Goal: Task Accomplishment & Management: Use online tool/utility

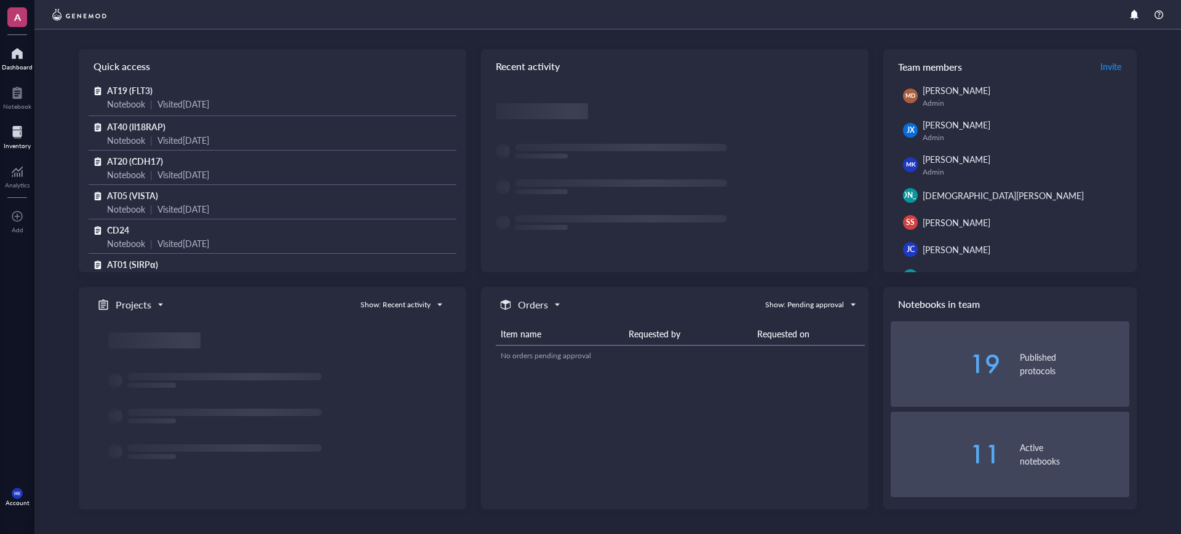
click at [15, 135] on div at bounding box center [17, 132] width 27 height 20
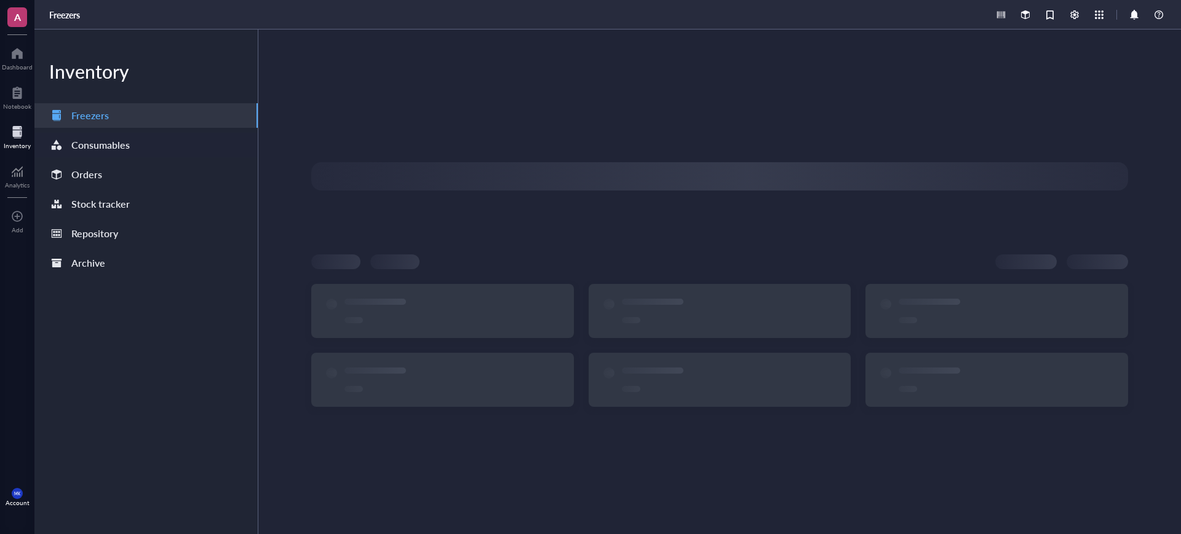
click at [119, 151] on div "Consumables" at bounding box center [100, 145] width 58 height 17
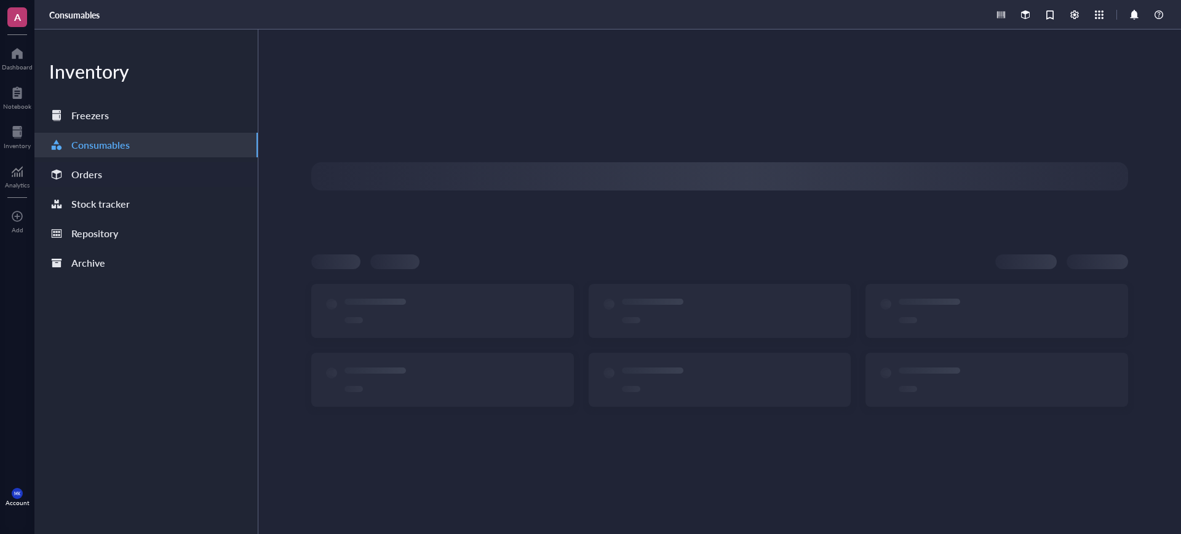
click at [118, 167] on div "Orders" at bounding box center [145, 174] width 223 height 25
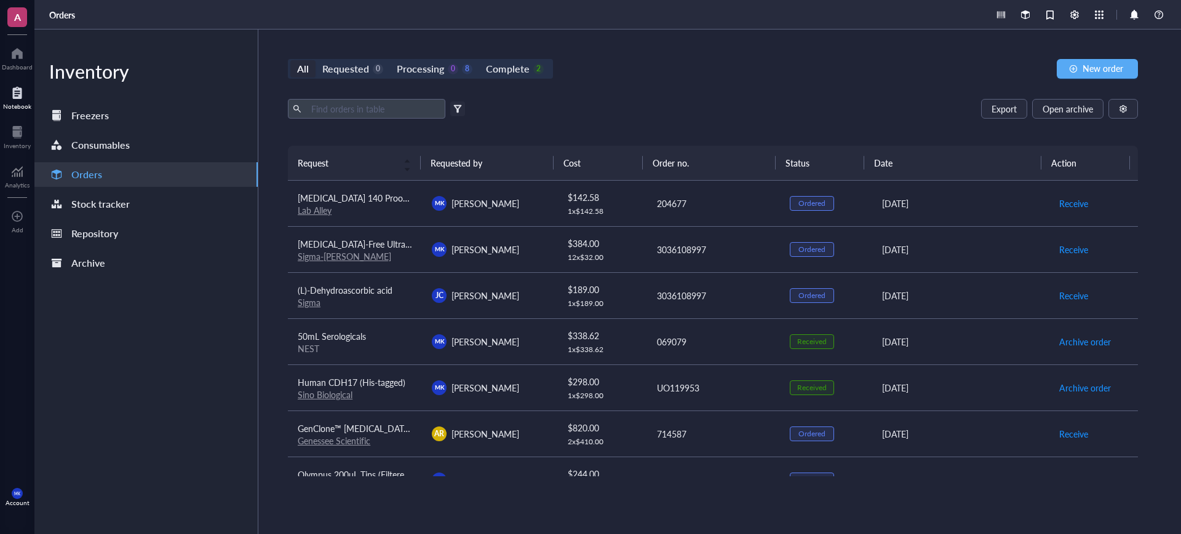
click at [22, 105] on div "Notebook" at bounding box center [17, 106] width 28 height 7
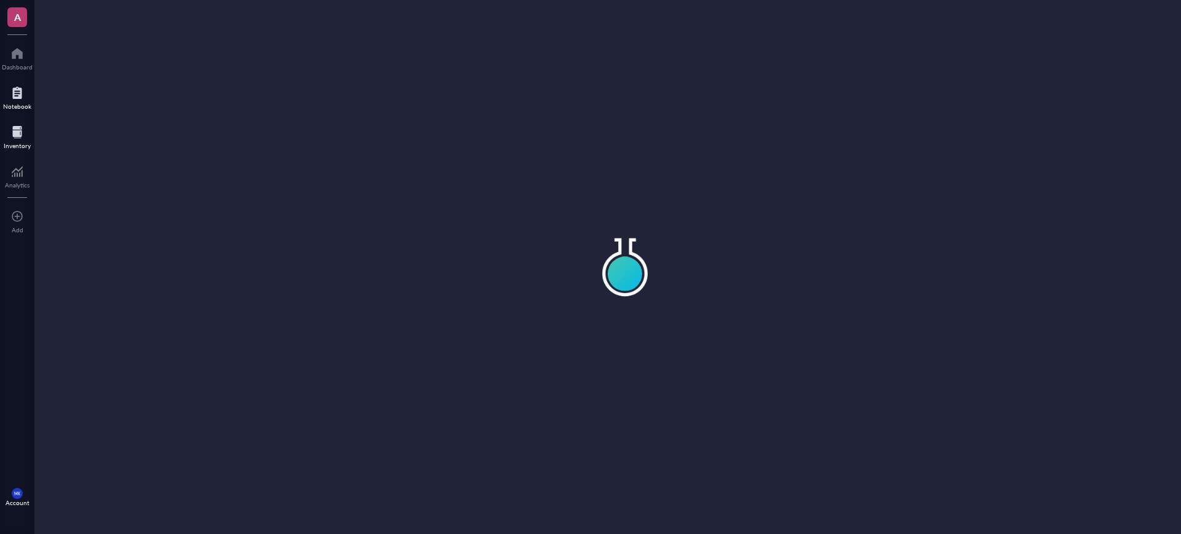
click at [14, 138] on div at bounding box center [17, 132] width 27 height 20
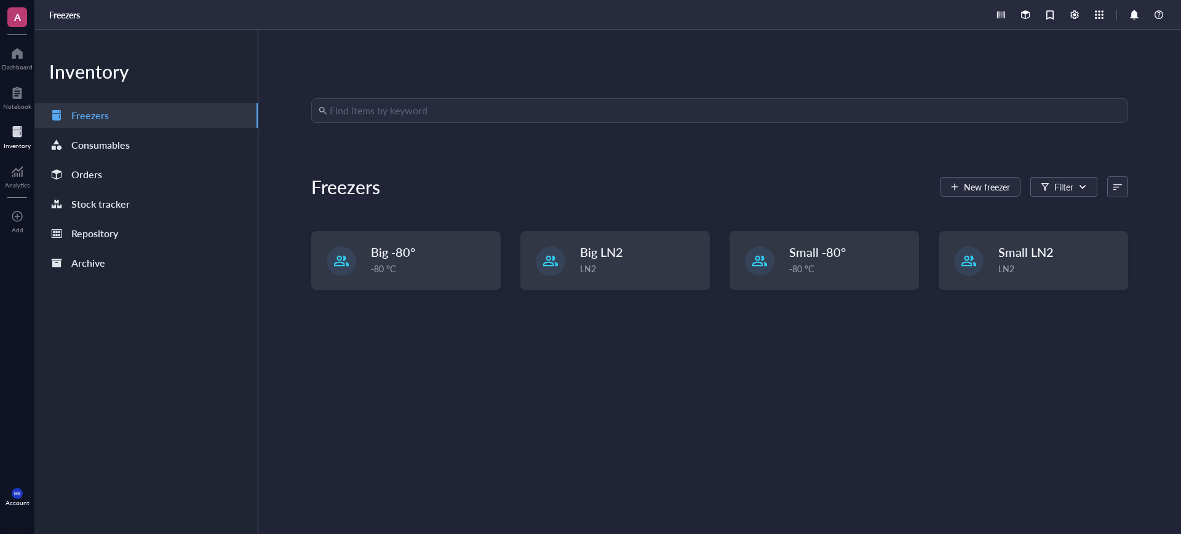
click at [98, 161] on div "Inventory Freezers Consumables Orders Stock tracker Repository Archive" at bounding box center [146, 282] width 224 height 505
click at [99, 172] on div "Orders" at bounding box center [86, 174] width 31 height 17
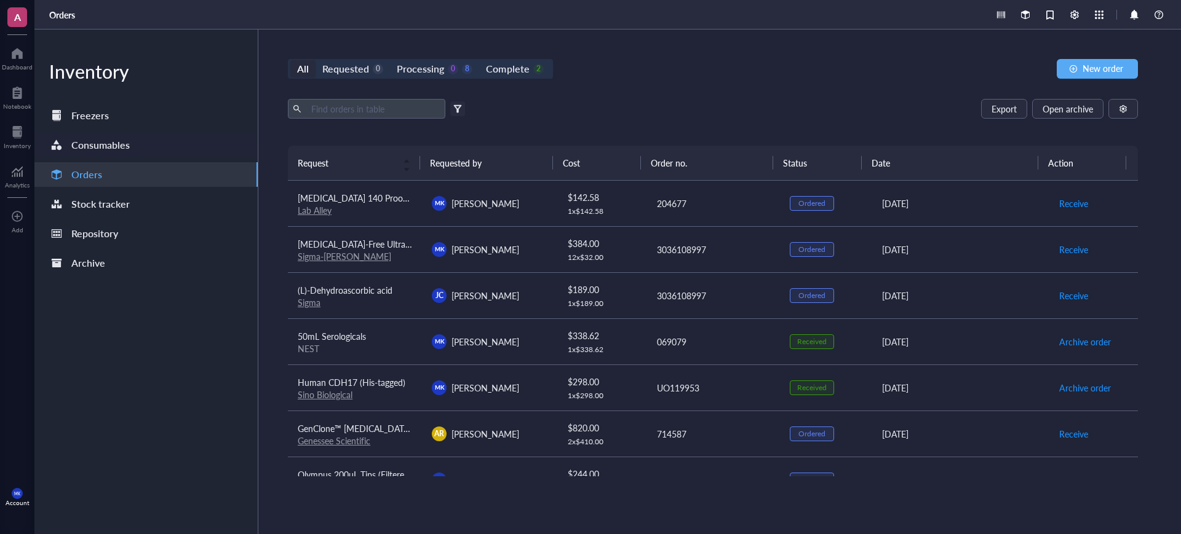
click at [113, 148] on div "Consumables" at bounding box center [100, 145] width 58 height 17
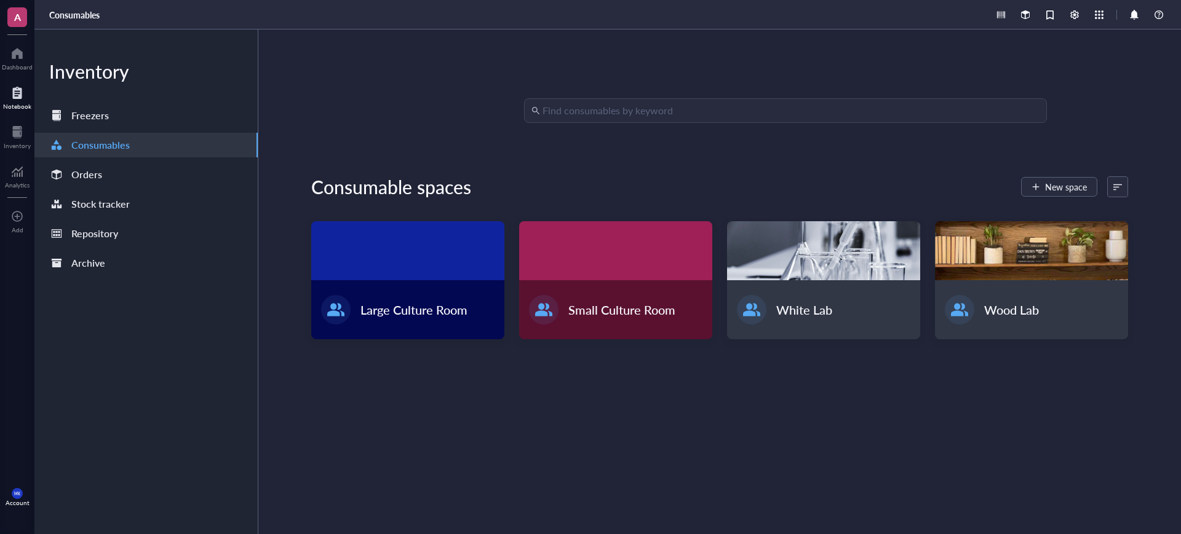
click at [28, 106] on div "Notebook" at bounding box center [17, 106] width 28 height 7
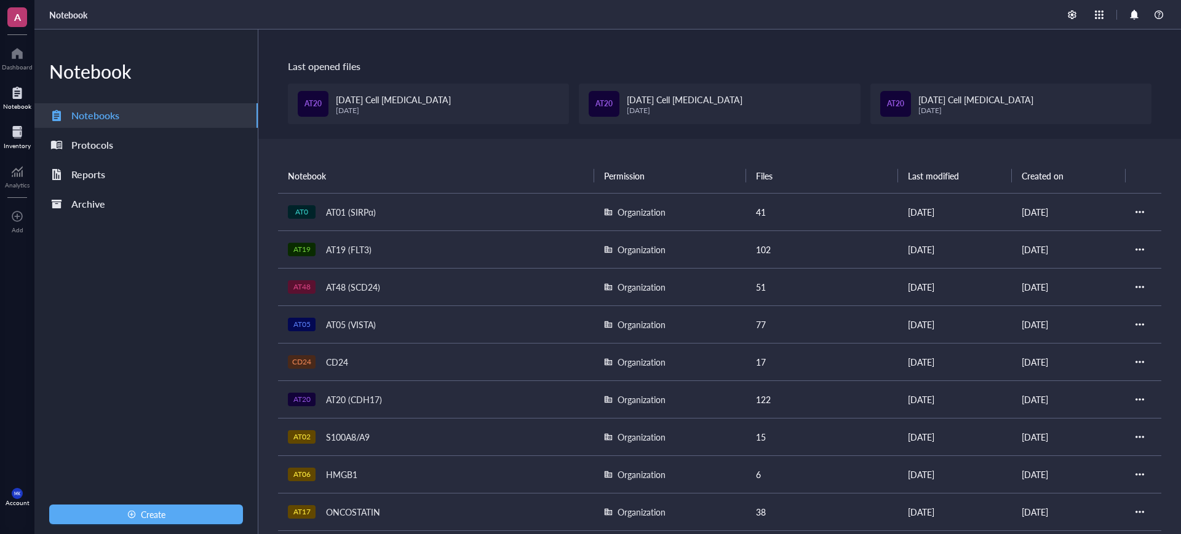
click at [17, 136] on div at bounding box center [17, 132] width 27 height 20
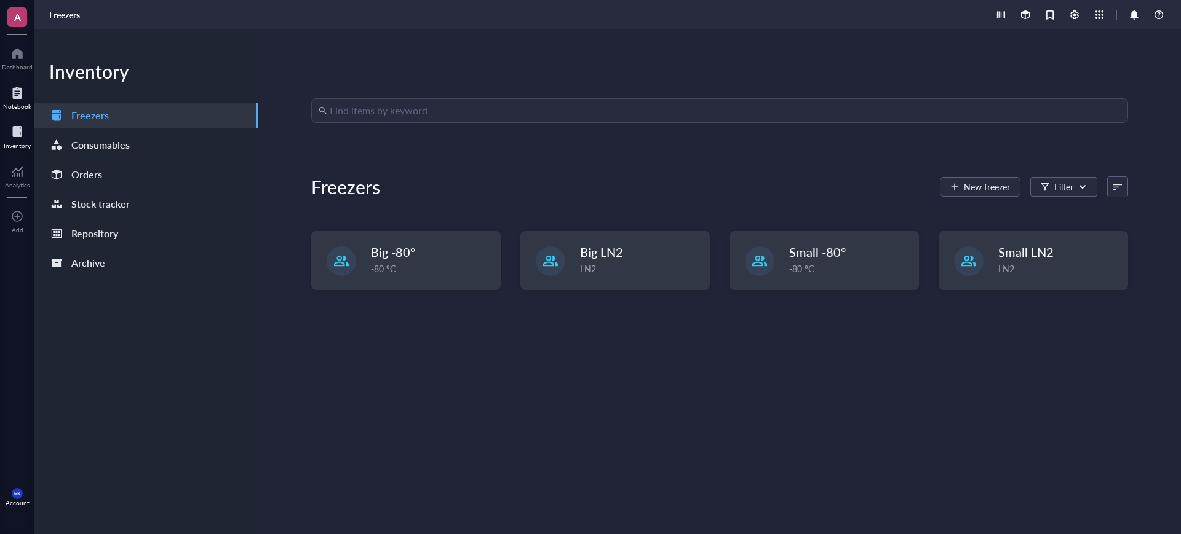
click at [17, 98] on div at bounding box center [17, 93] width 28 height 20
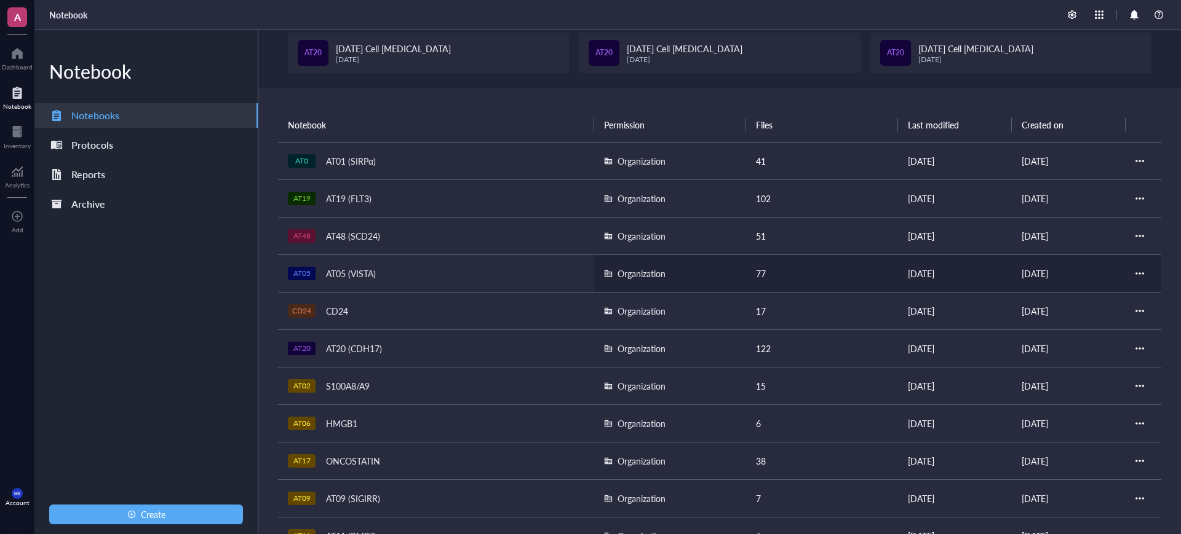
scroll to position [77, 0]
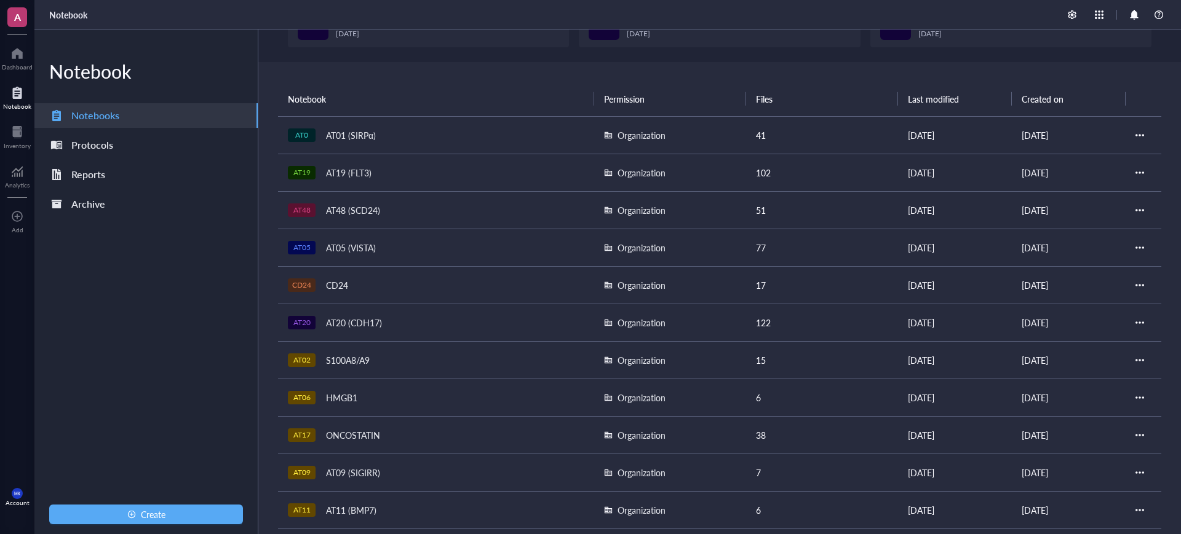
click at [382, 314] on span "AT20 (CDH17)" at bounding box center [353, 322] width 67 height 17
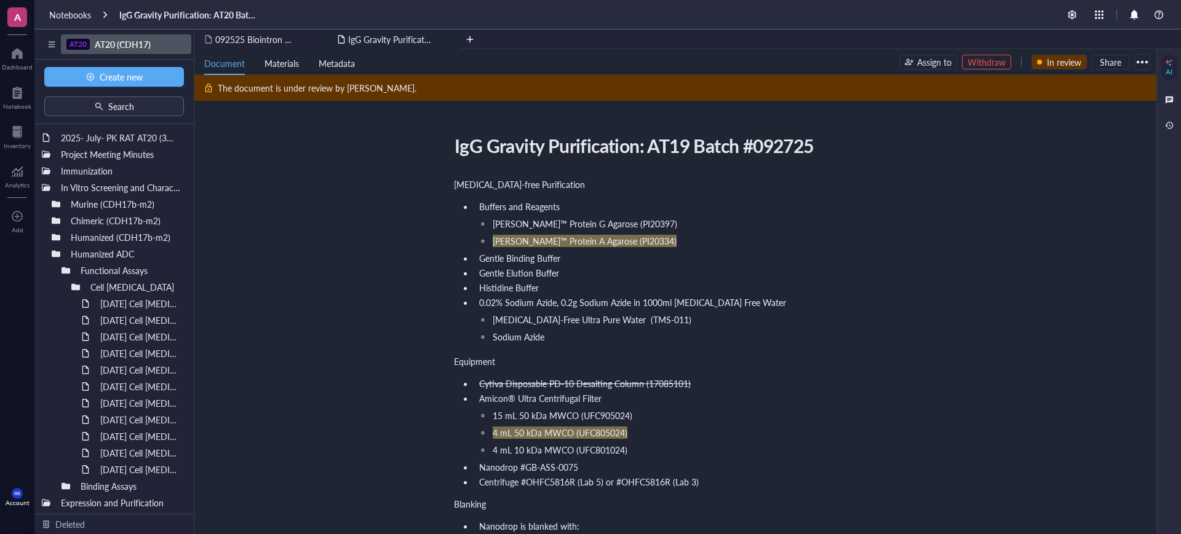
click at [92, 44] on div "AT20 AT20 (CDH17)" at bounding box center [121, 44] width 111 height 11
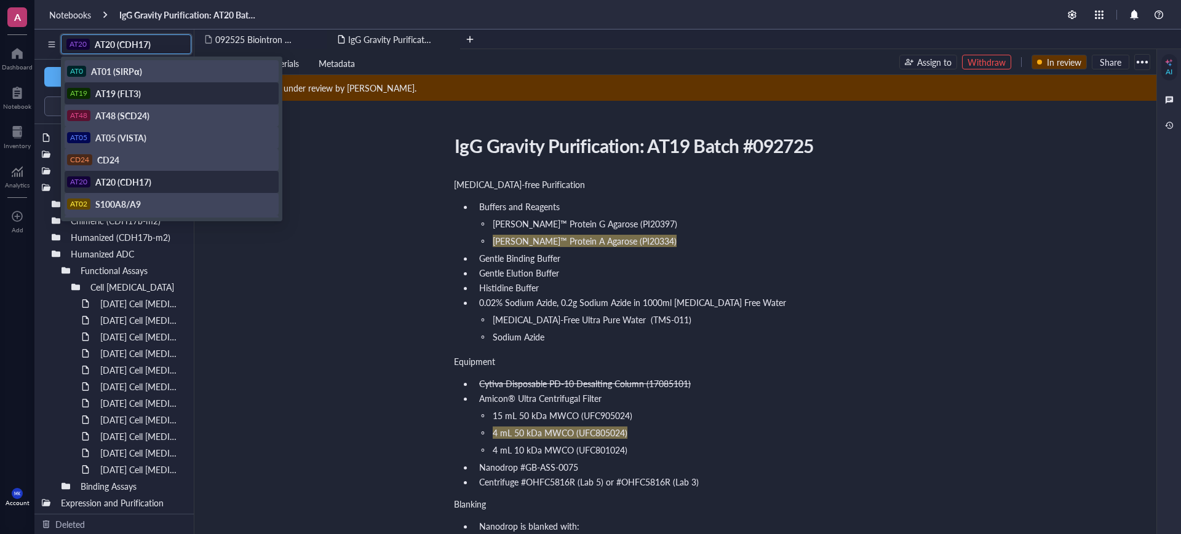
click at [123, 97] on span "AT19 (FLT3)" at bounding box center [118, 93] width 46 height 12
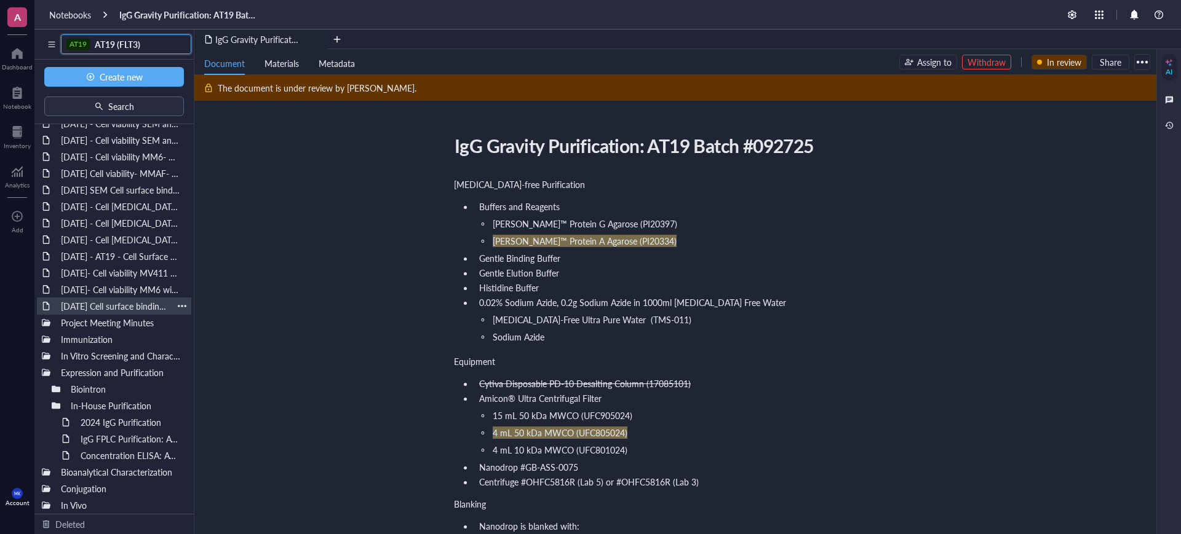
scroll to position [165, 0]
click at [52, 406] on div at bounding box center [56, 404] width 9 height 9
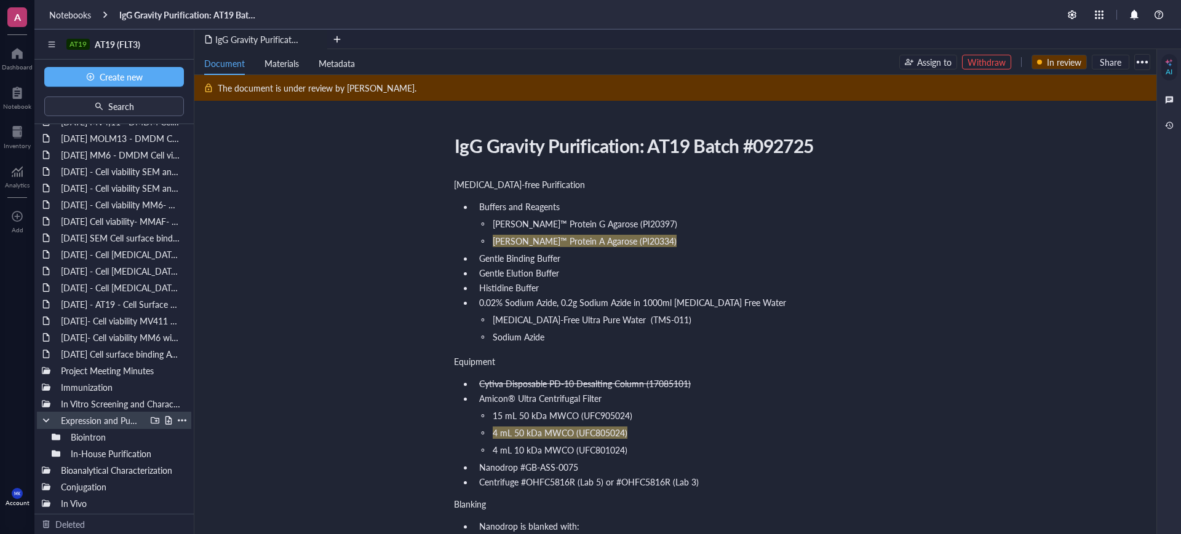
click at [43, 422] on div at bounding box center [46, 420] width 9 height 9
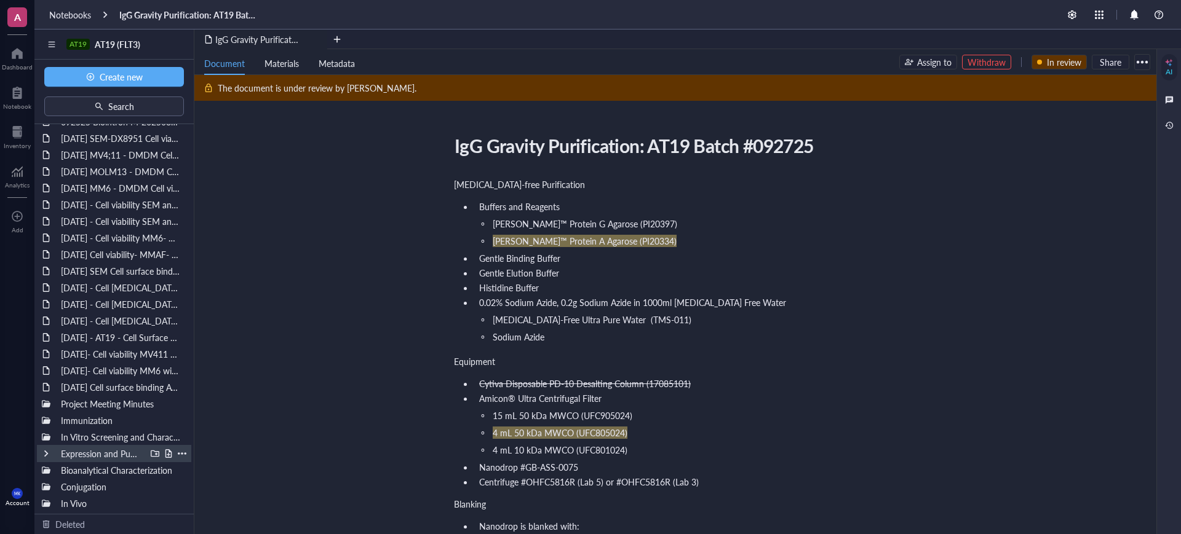
scroll to position [82, 0]
click at [41, 467] on div "Bioanalytical Characterization" at bounding box center [114, 470] width 154 height 17
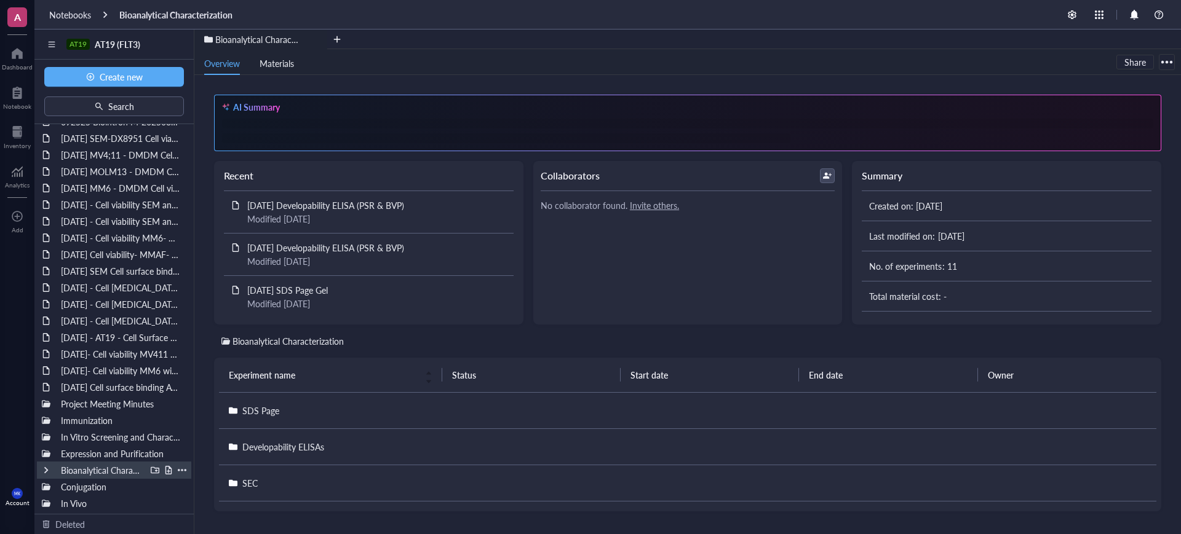
click at [45, 466] on div at bounding box center [46, 470] width 9 height 9
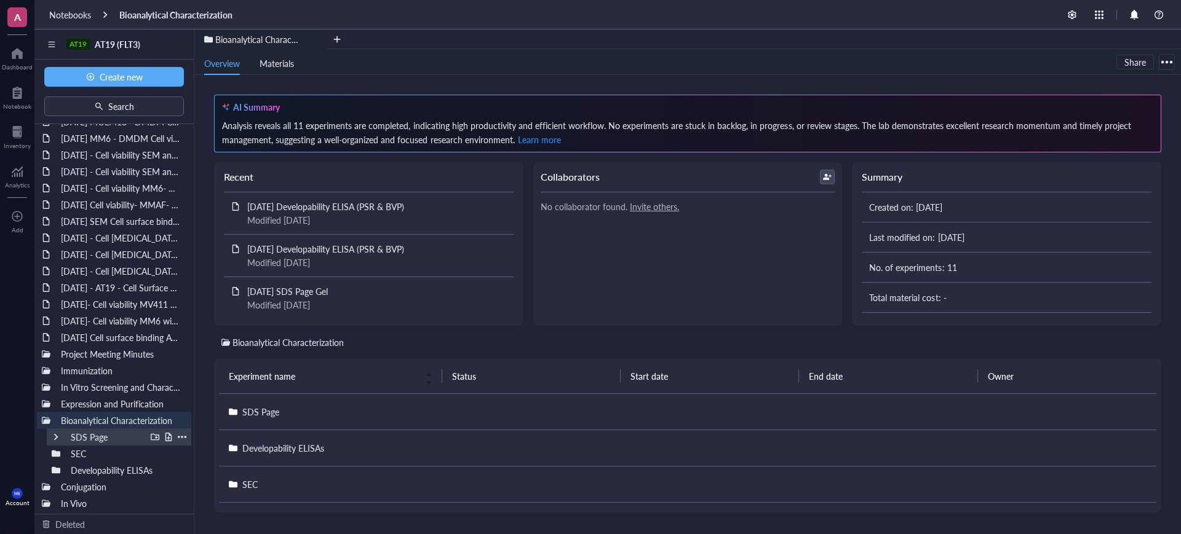
click at [58, 436] on div at bounding box center [56, 437] width 9 height 9
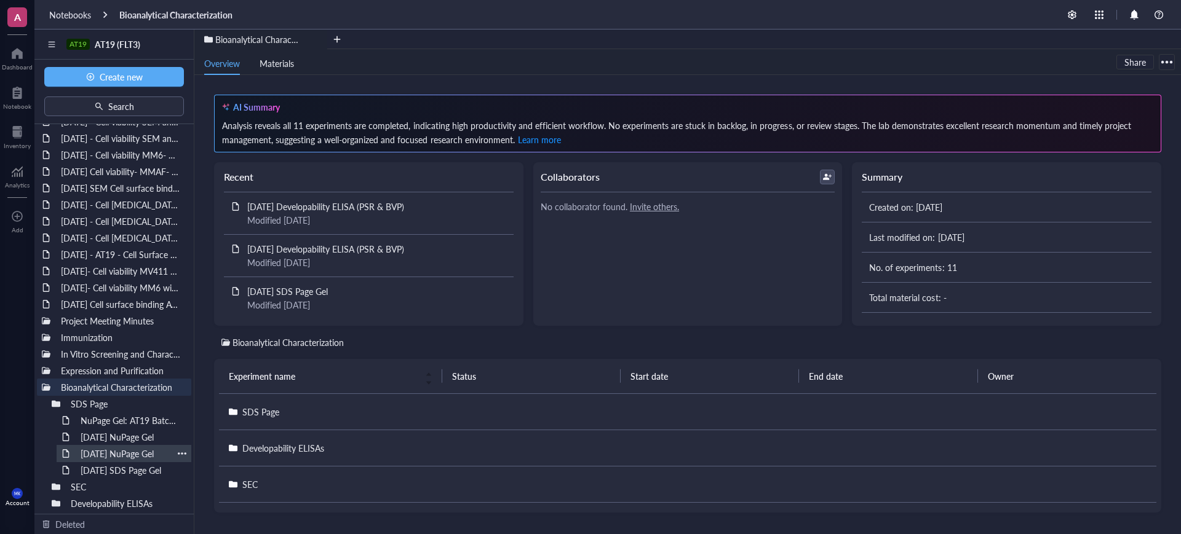
scroll to position [199, 0]
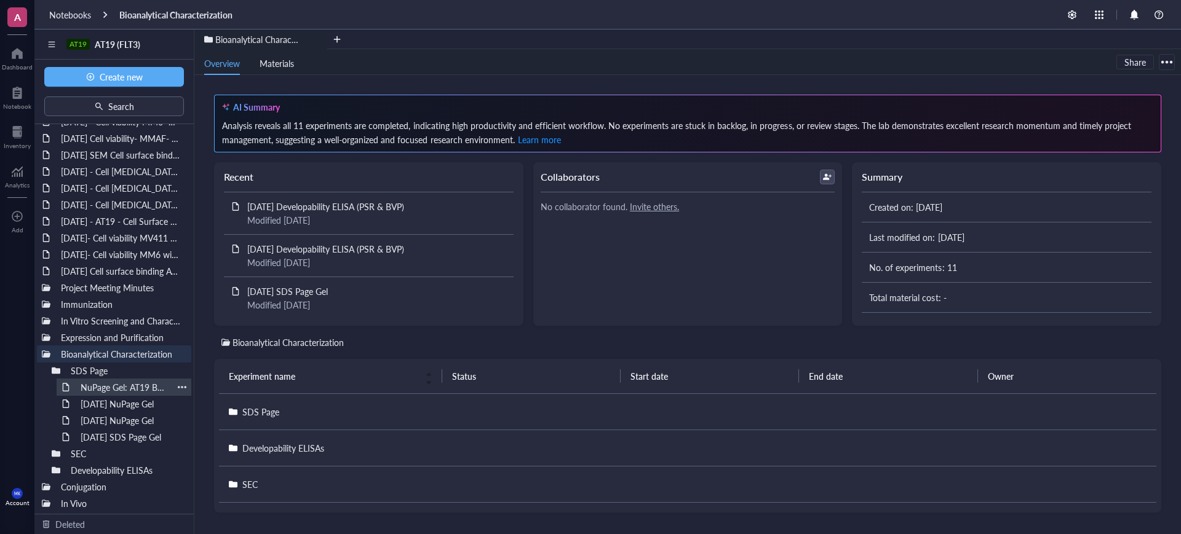
click at [117, 389] on div "NuPage Gel: AT19 Batch #050825, #051625" at bounding box center [124, 387] width 98 height 17
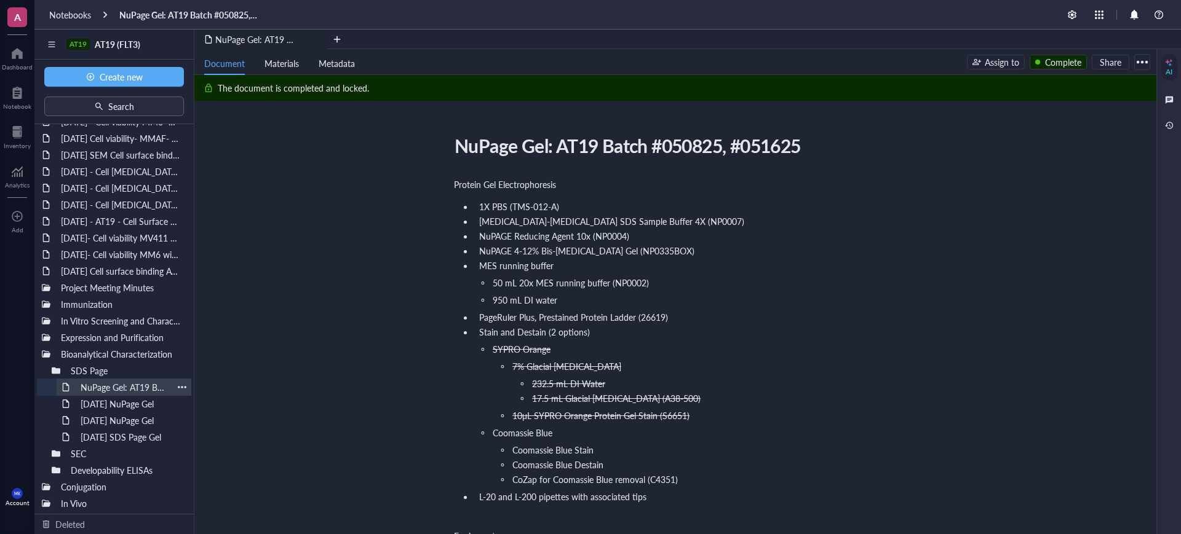
click at [178, 389] on div at bounding box center [182, 387] width 9 height 9
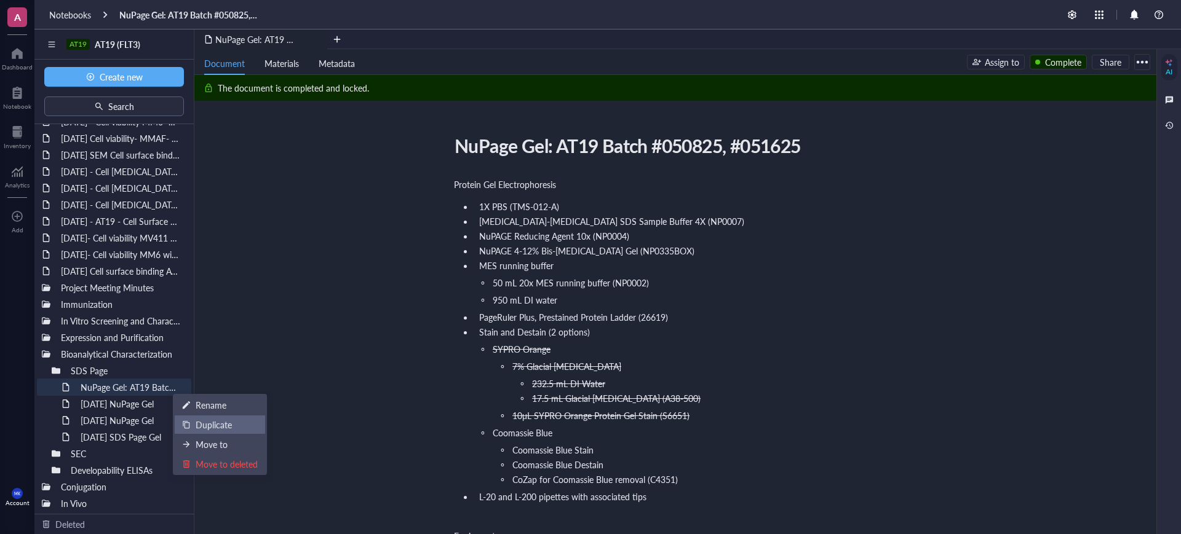
click at [213, 429] on div "Duplicate" at bounding box center [214, 425] width 36 height 14
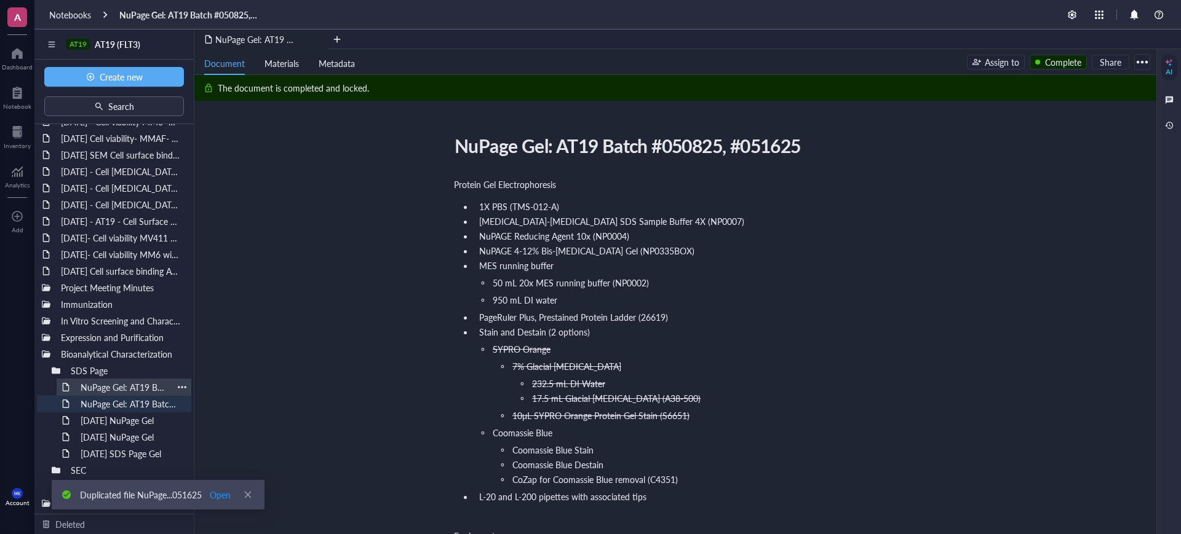
click at [135, 383] on div "NuPage Gel: AT19 Batch #050825, #051625 (Copy)" at bounding box center [124, 387] width 98 height 17
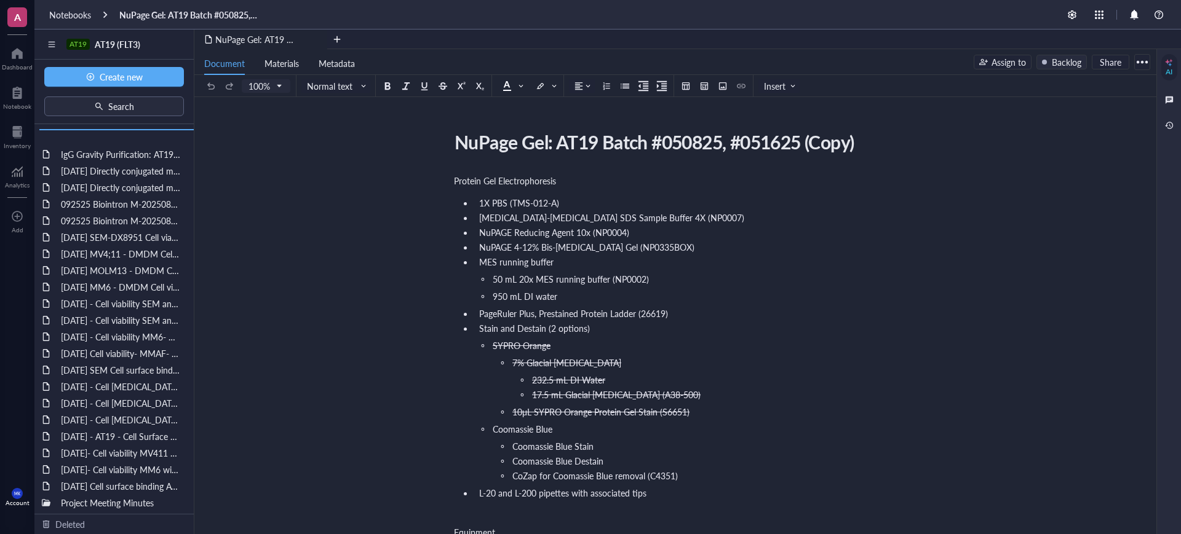
drag, startPoint x: 140, startPoint y: 384, endPoint x: 148, endPoint y: 143, distance: 241.2
click at [148, 143] on div "IgG Gravity Purification: AT19 Batch #092725 OCT 1 2025 Directly conjugated mc-…" at bounding box center [113, 319] width 159 height 390
click at [579, 140] on div "NuPage Gel: AT19 Batch #050825, #051625 (Copy)" at bounding box center [668, 142] width 438 height 31
click at [590, 142] on textarea "NuPage Gel: AT19 Batch #050825, #051625 (Copy)" at bounding box center [667, 142] width 437 height 30
click at [613, 143] on textarea "NuPage Gel: AT19 Batch #050825, #051625 (Copy)" at bounding box center [667, 142] width 437 height 30
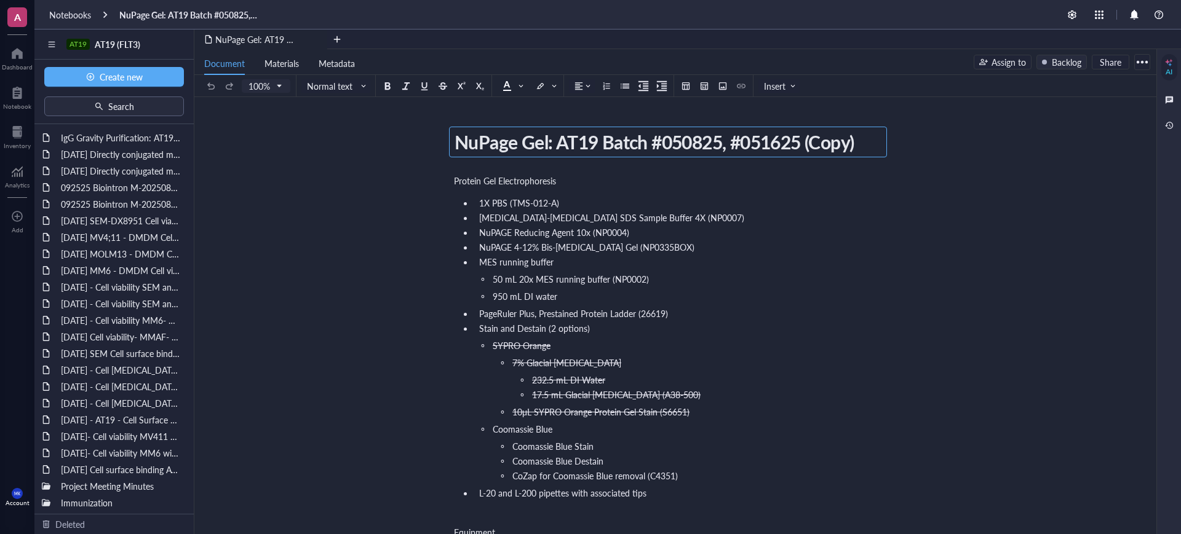
drag, startPoint x: 675, startPoint y: 142, endPoint x: 702, endPoint y: 142, distance: 27.7
click at [702, 142] on textarea "NuPage Gel: AT19 Batch #050825, #051625 (Copy)" at bounding box center [667, 142] width 437 height 30
type textarea "NuPage Gel: AT19 Batch #092725, #051625 (Copy)"
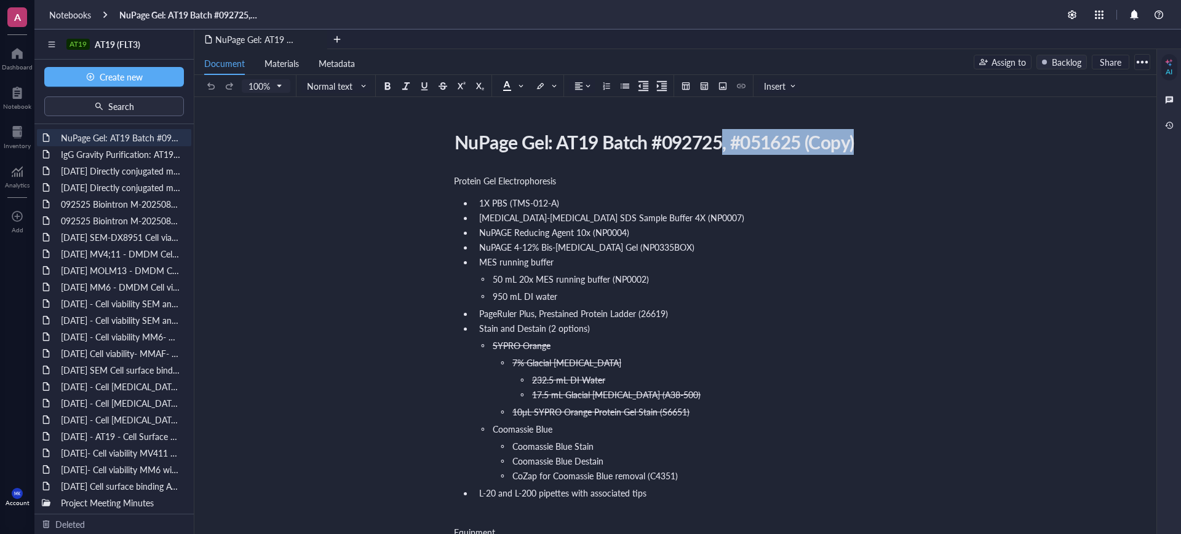
drag, startPoint x: 888, startPoint y: 137, endPoint x: 724, endPoint y: 137, distance: 164.2
click at [742, 148] on div "NuPage Gel: AT19 Batch #092725, #051625 (Copy)" at bounding box center [668, 142] width 438 height 31
drag, startPoint x: 724, startPoint y: 146, endPoint x: 871, endPoint y: 142, distance: 146.4
click at [871, 142] on textarea "NuPage Gel: AT19 Batch #092725, #051625 (Copy)" at bounding box center [667, 142] width 437 height 30
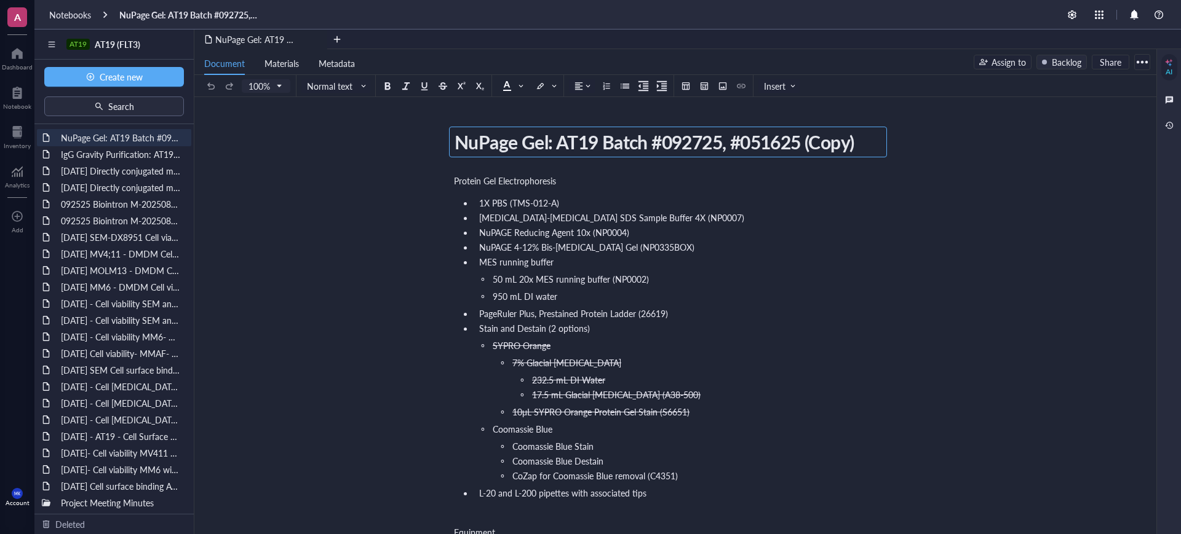
type textarea "NuPage Gel: AT19 Batch #092725"
click at [675, 180] on div "Protein Gel Electrophoresis" at bounding box center [673, 181] width 438 height 12
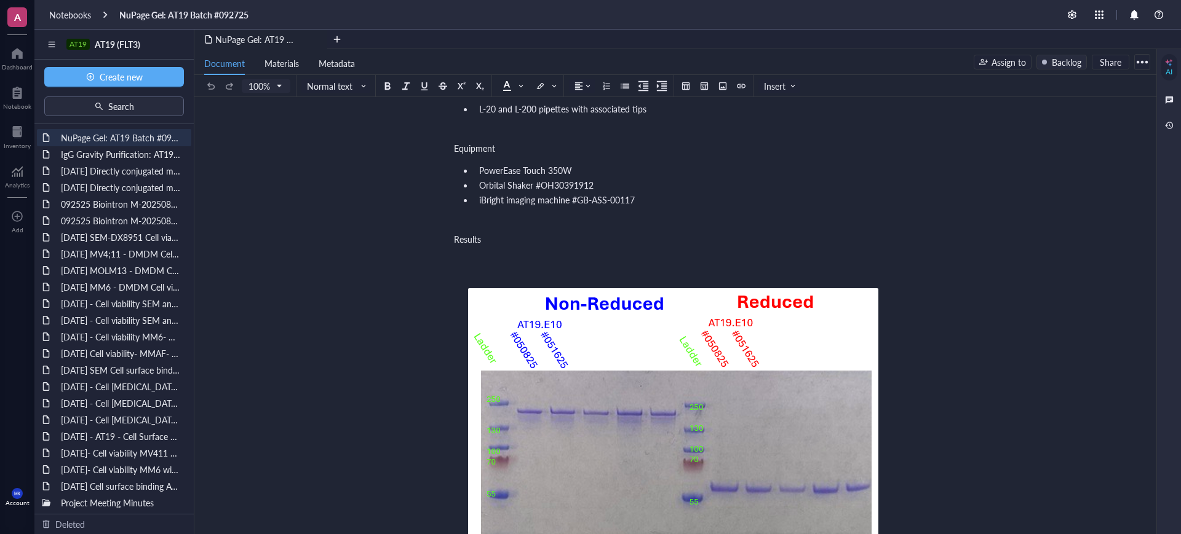
scroll to position [538, 0]
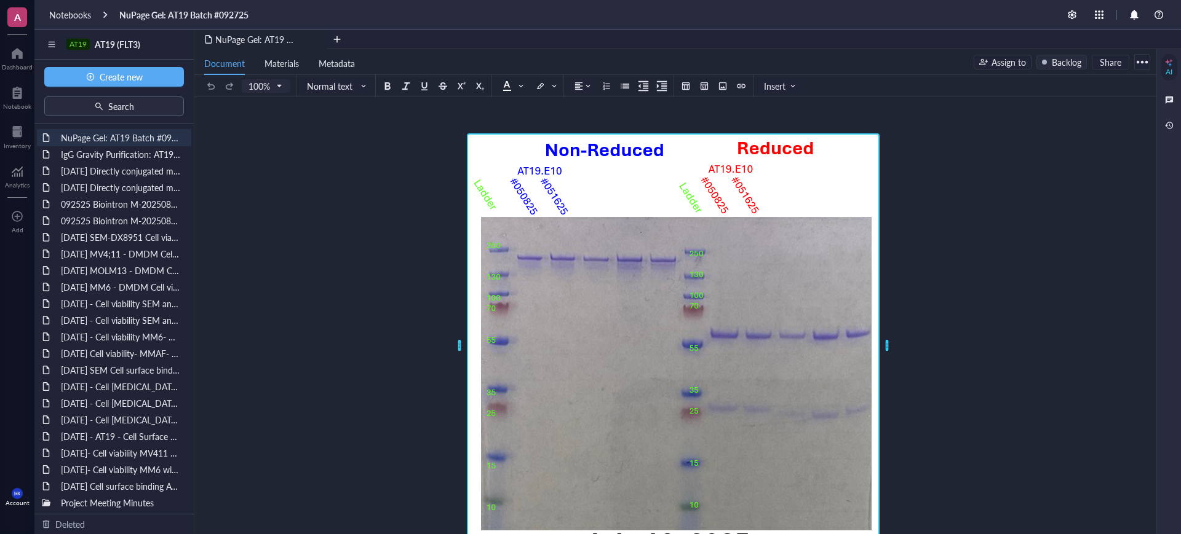
click at [751, 235] on img at bounding box center [673, 345] width 413 height 424
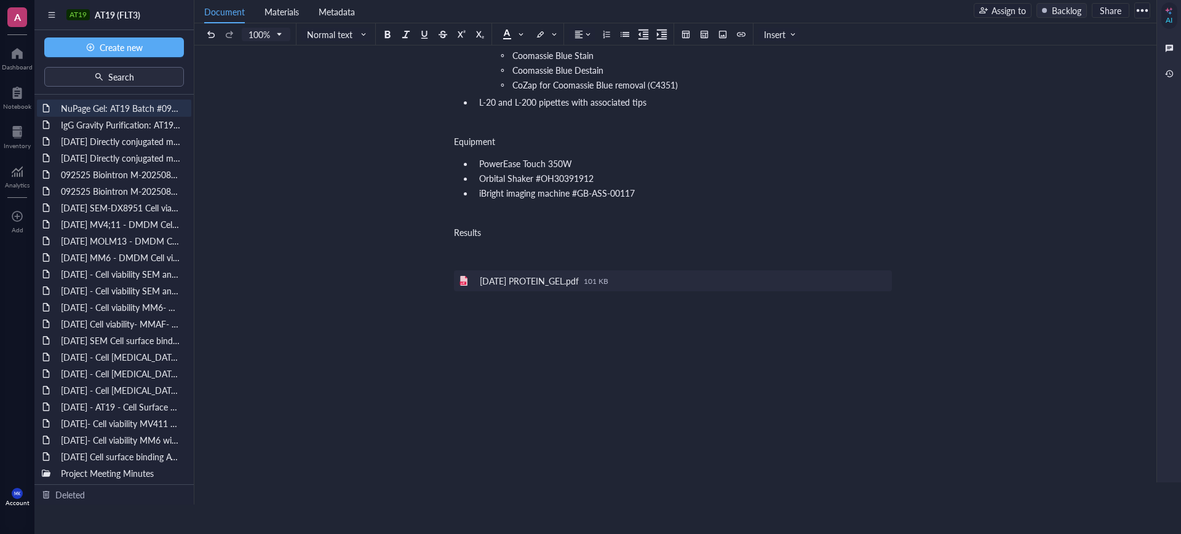
scroll to position [341, 0]
click at [568, 279] on div "2025 OCT 8 PROTEIN_GEL.pdf" at bounding box center [529, 279] width 99 height 11
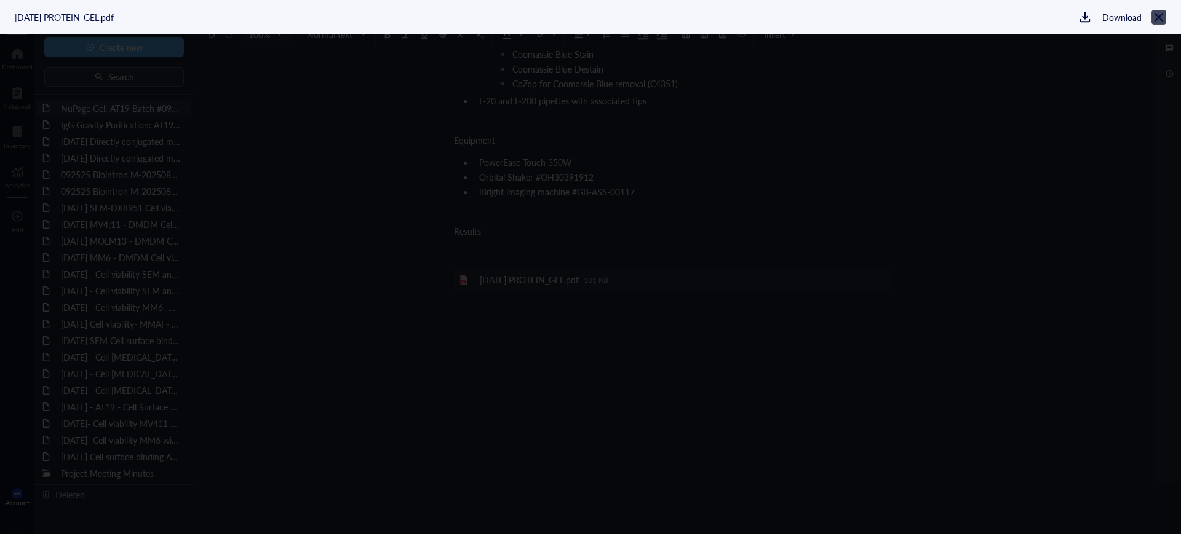
click at [1160, 20] on icon at bounding box center [1159, 18] width 12 height 12
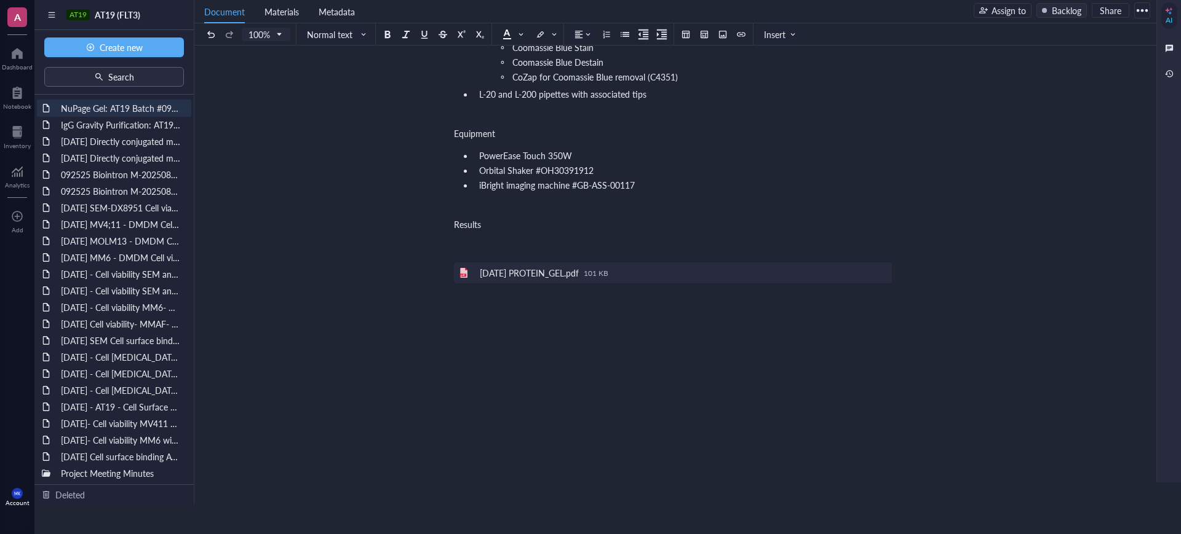
scroll to position [377, 0]
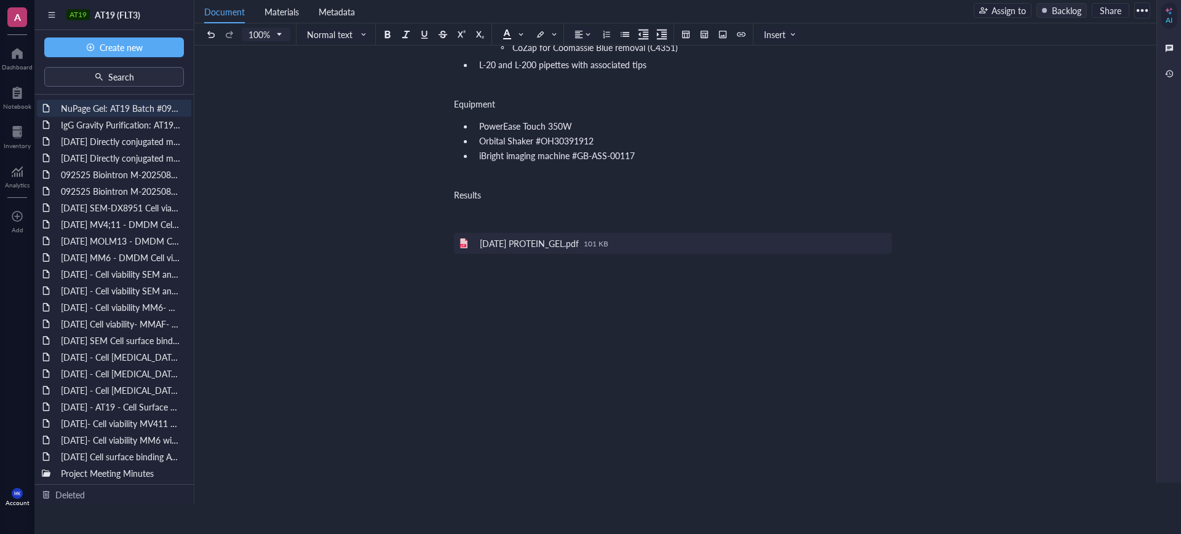
click at [350, 298] on div "NuPage Gel: AT19 Batch #092725 NuPage Gel: AT19 Batch #092725 Protein Gel Elect…" at bounding box center [672, 101] width 957 height 807
click at [339, 182] on div "NuPage Gel: AT19 Batch #092725 NuPage Gel: AT19 Batch #092725 Protein Gel Elect…" at bounding box center [672, 101] width 957 height 807
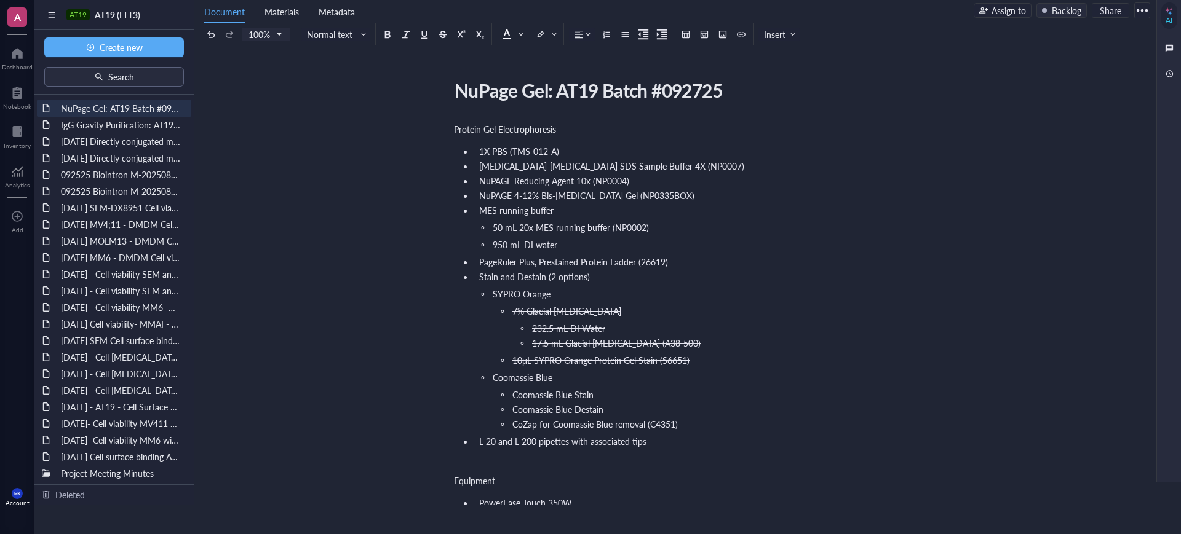
click at [1032, 7] on div "Assign to Backlog Share" at bounding box center [1061, 10] width 176 height 16
click at [995, 18] on div "Document Materials Metadata Assign to Backlog Share" at bounding box center [675, 11] width 962 height 26
click at [997, 11] on div "Assign to" at bounding box center [1008, 11] width 34 height 14
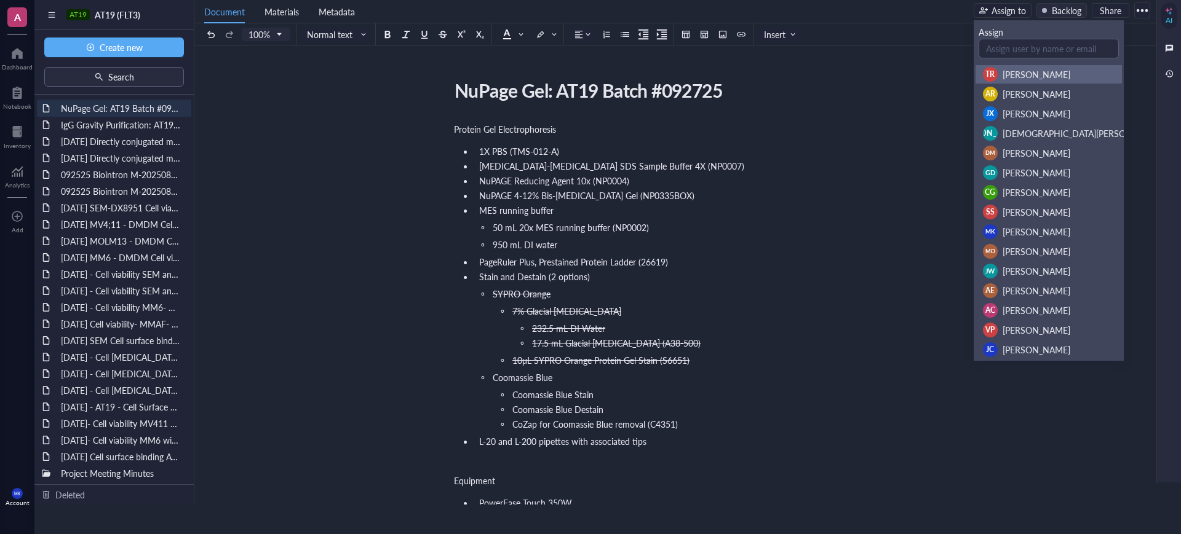
click at [979, 65] on li "TR Thatiane Rebelo" at bounding box center [1049, 75] width 148 height 20
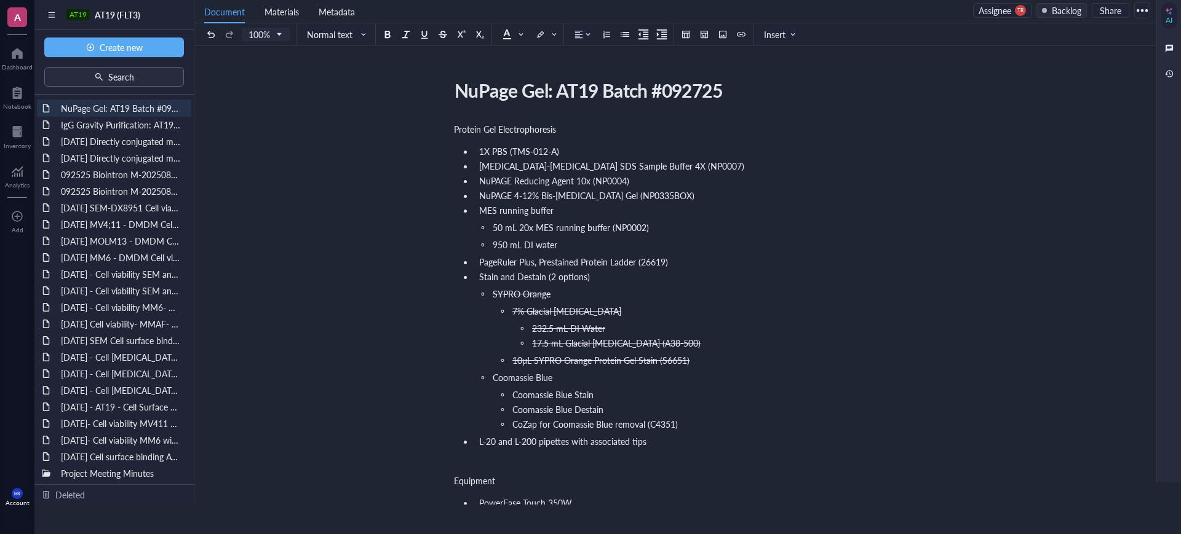
click at [1016, 14] on span "TR" at bounding box center [1020, 10] width 11 height 11
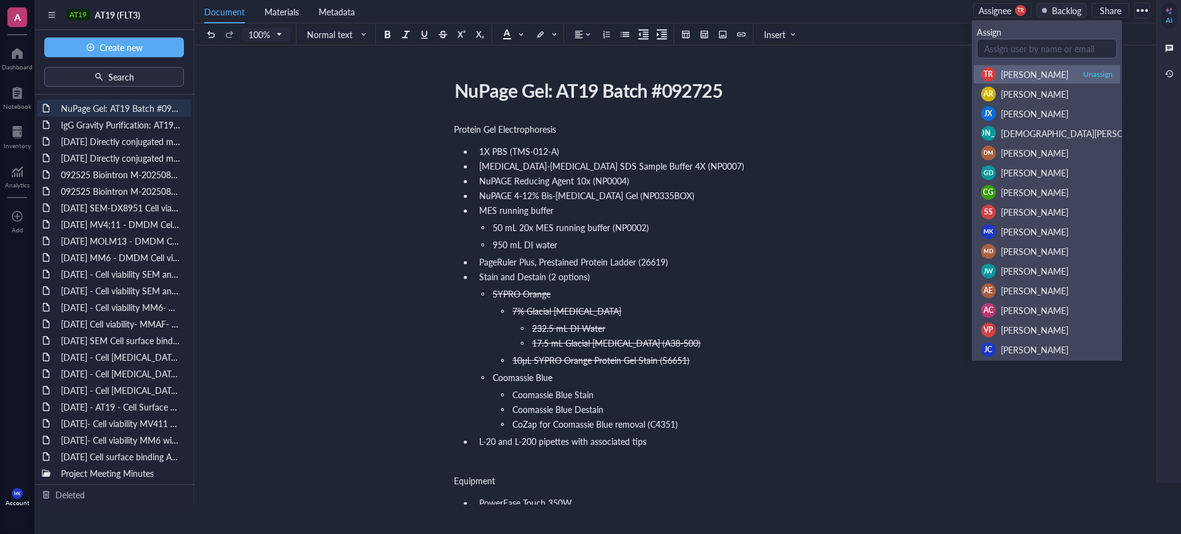
click at [1101, 69] on div "Unassign" at bounding box center [1098, 74] width 30 height 11
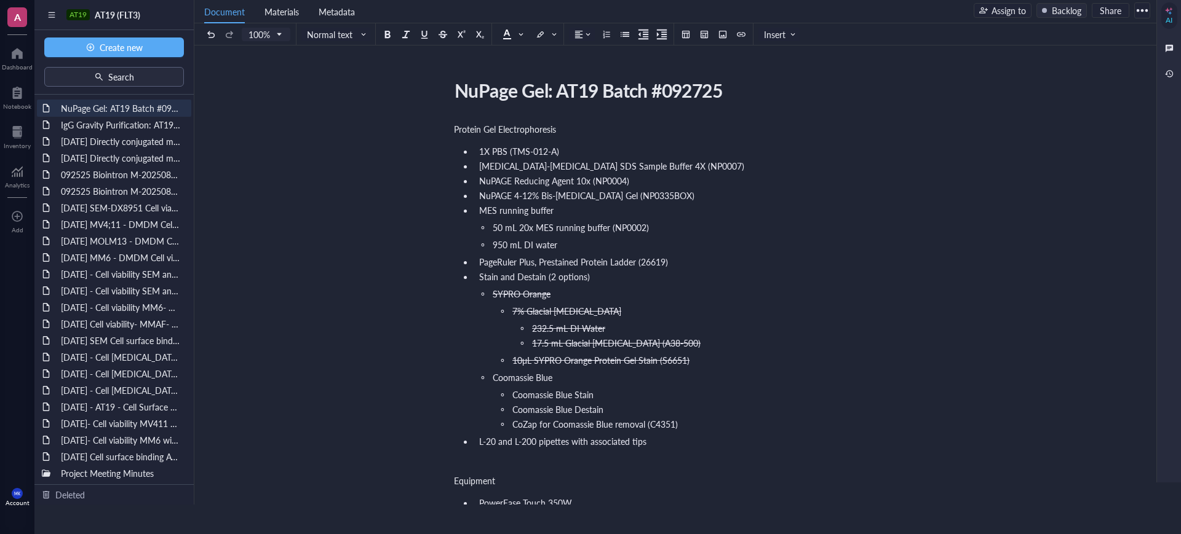
click at [1068, 11] on div "Backlog" at bounding box center [1066, 11] width 30 height 14
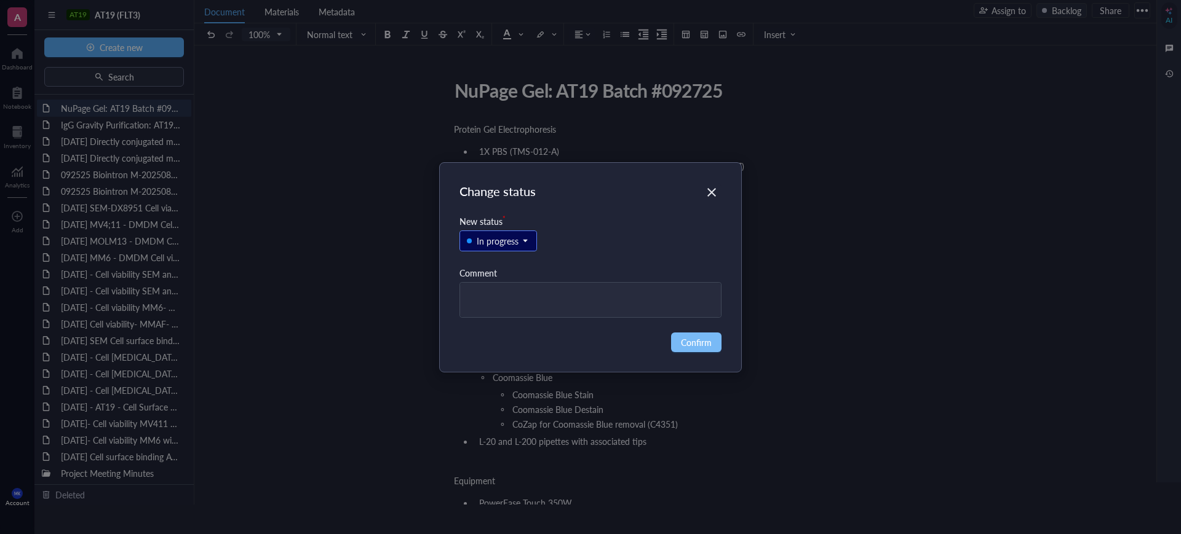
click at [698, 336] on span "Confirm" at bounding box center [696, 343] width 31 height 14
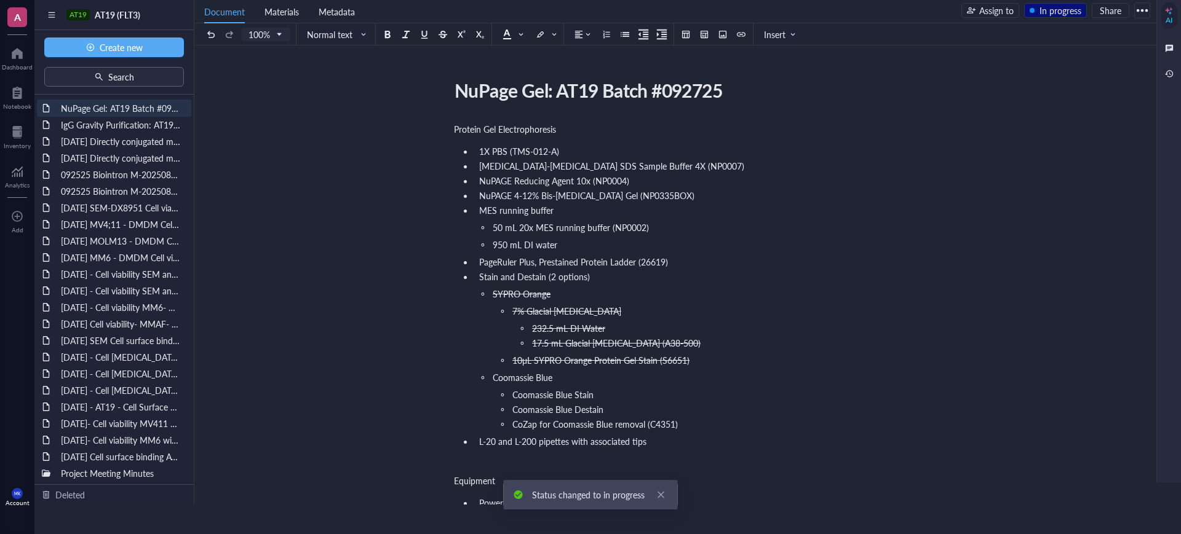
click at [1065, 13] on div "In progress" at bounding box center [1060, 11] width 42 height 14
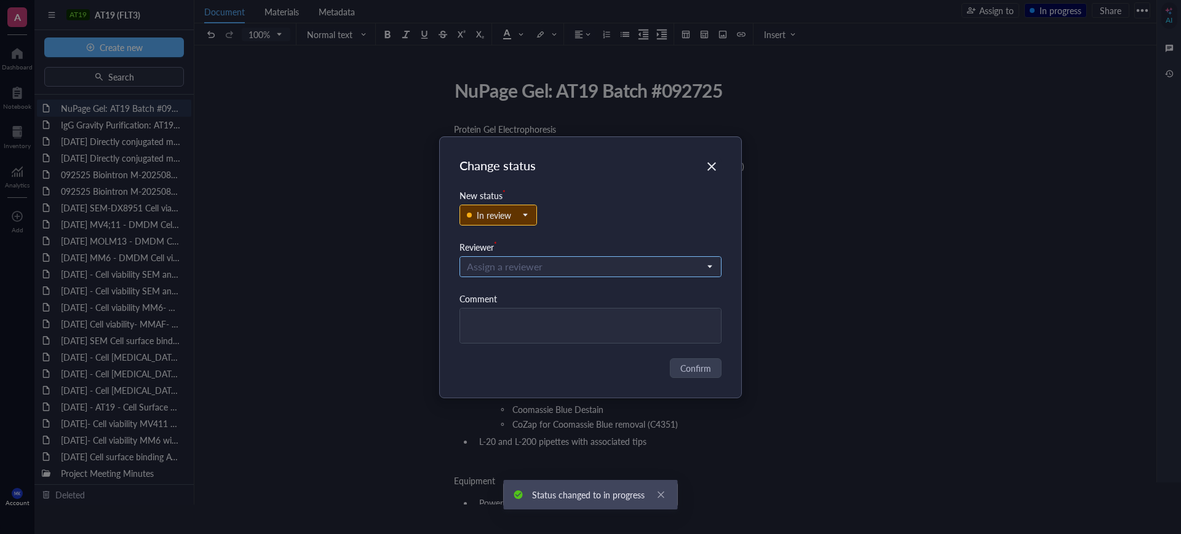
click at [563, 264] on input "search" at bounding box center [585, 267] width 237 height 18
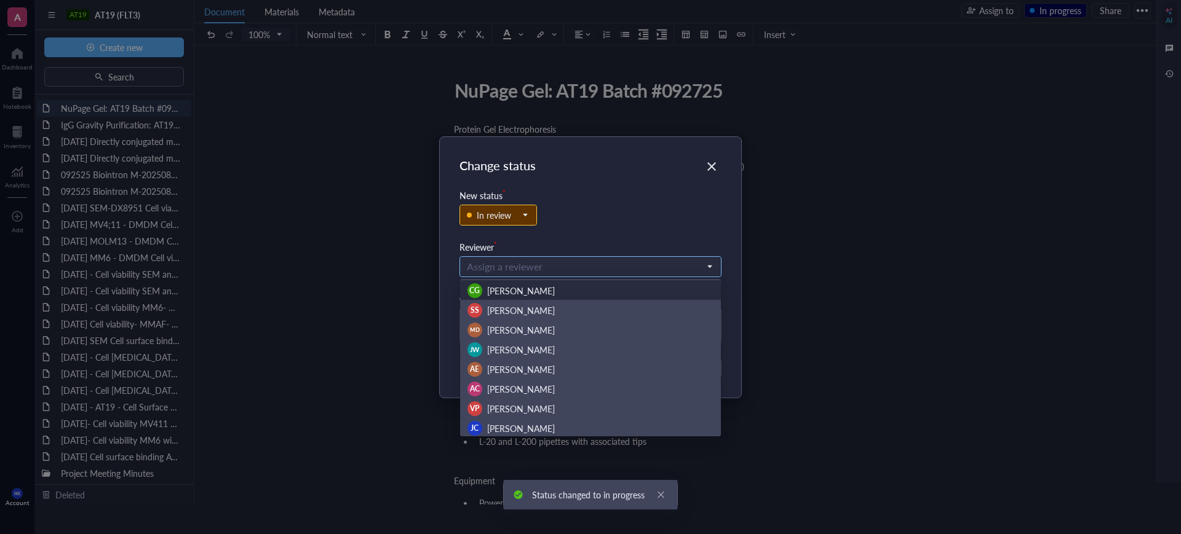
scroll to position [118, 0]
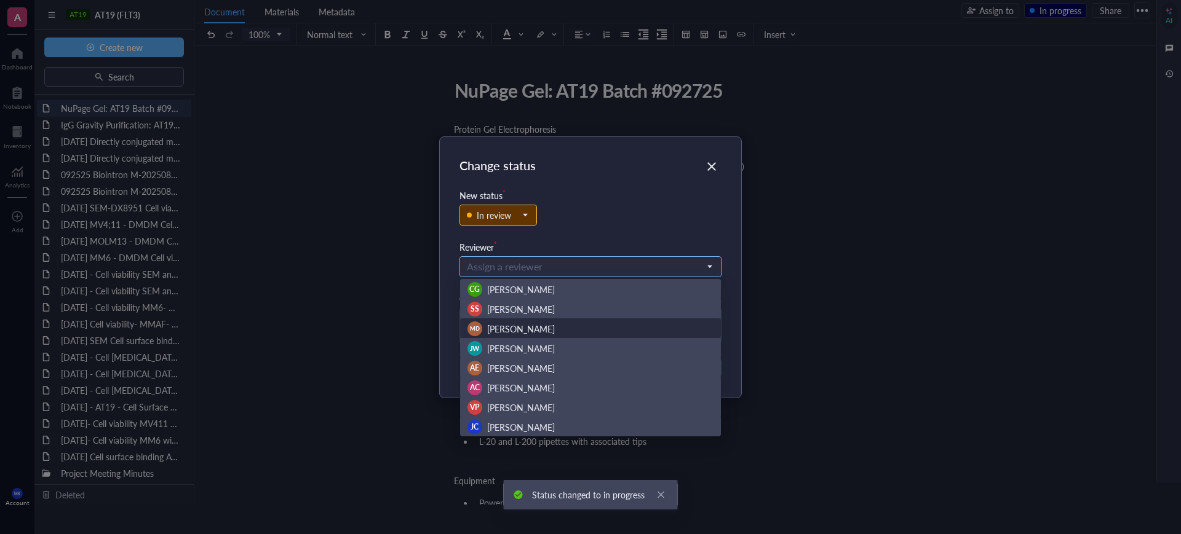
click at [539, 326] on div "MD Mary Dwyer" at bounding box center [590, 329] width 247 height 15
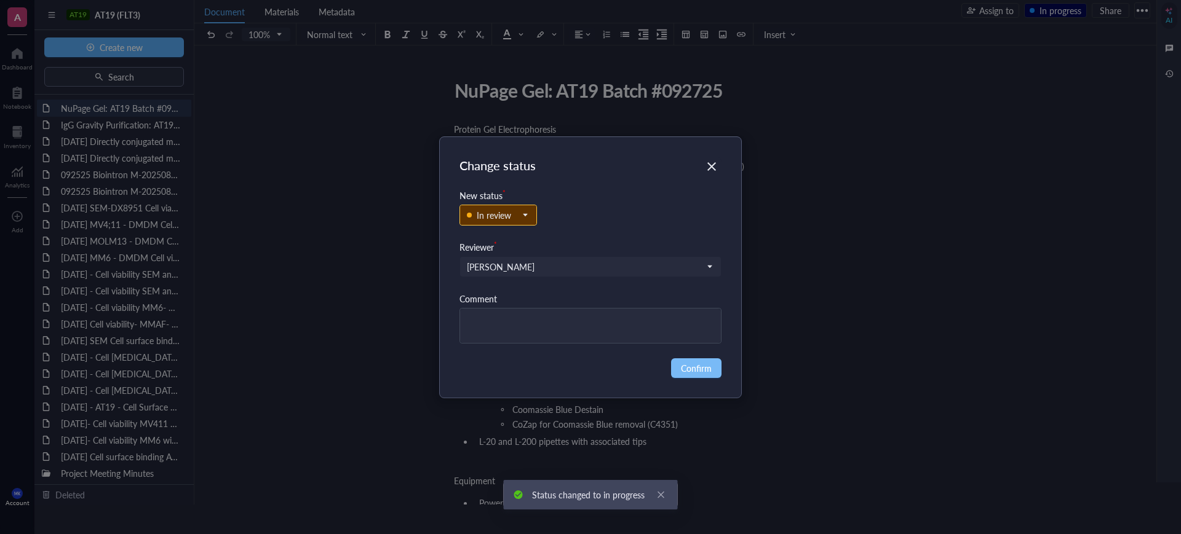
click at [697, 374] on button "Confirm" at bounding box center [696, 368] width 50 height 20
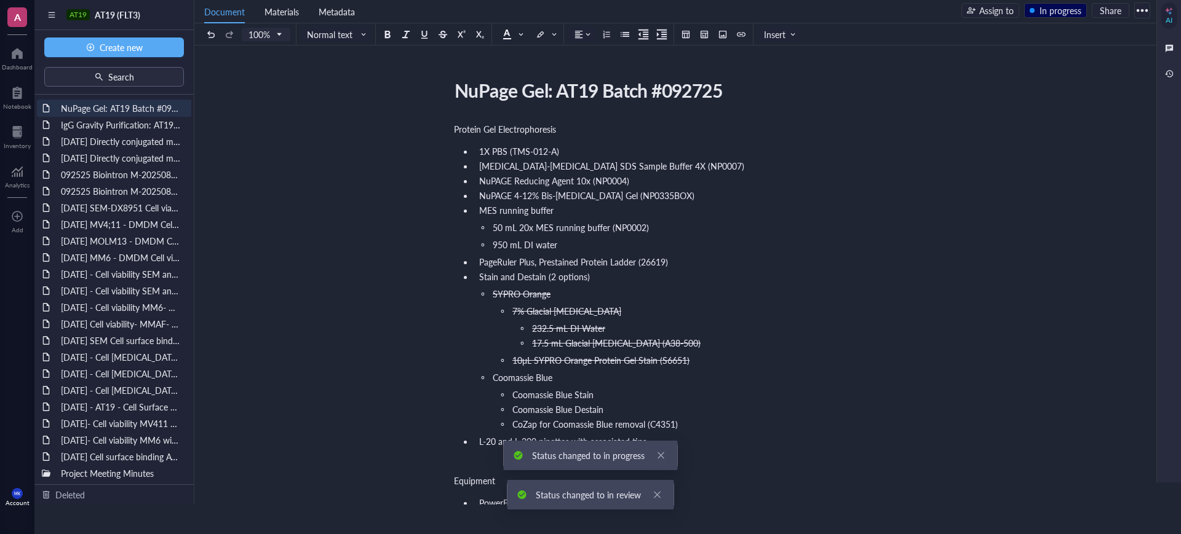
scroll to position [0, 0]
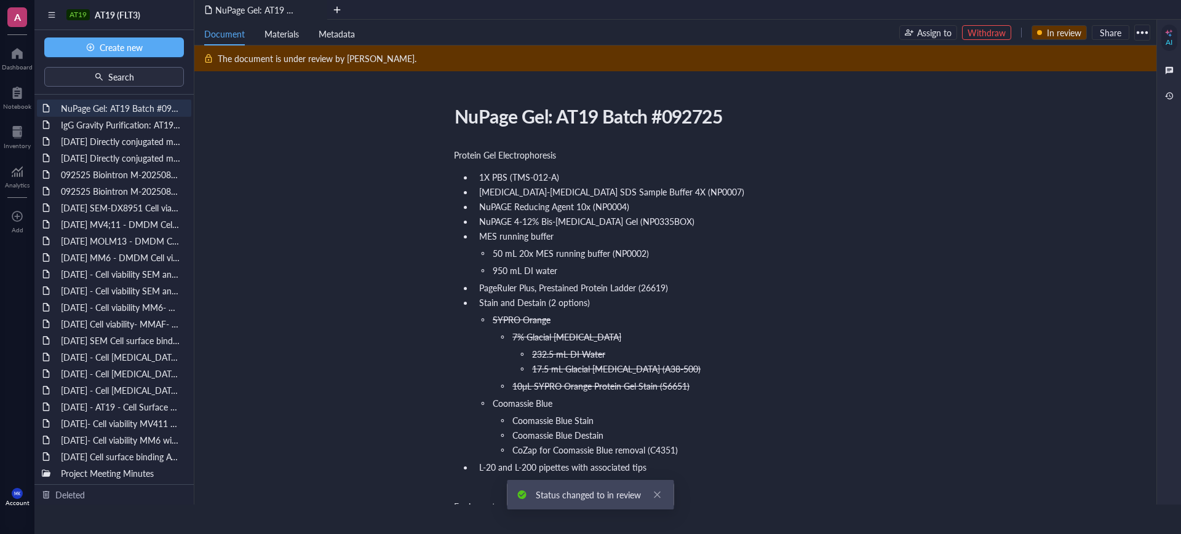
click at [852, 349] on li "232.5 mL DI Water" at bounding box center [712, 354] width 358 height 12
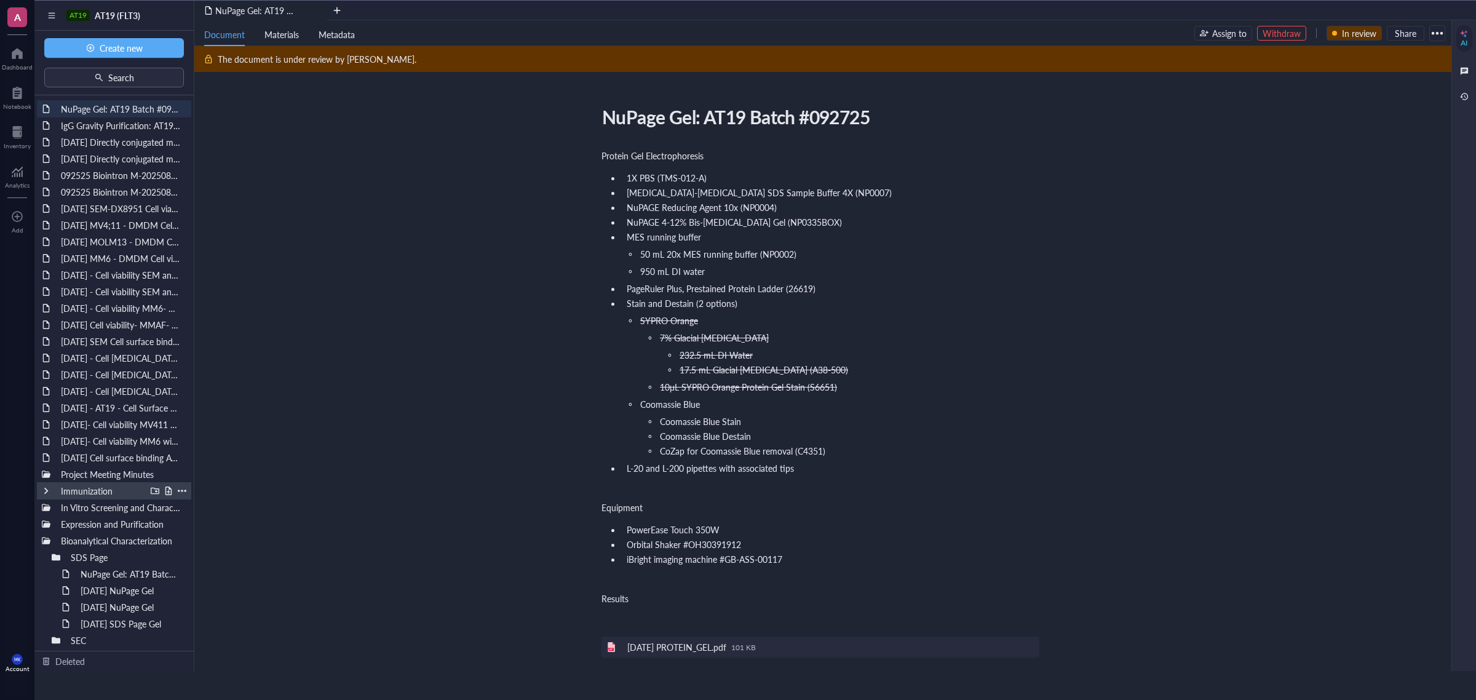
scroll to position [50, 0]
click at [56, 511] on div at bounding box center [56, 507] width 9 height 9
click at [48, 534] on div at bounding box center [46, 540] width 9 height 9
